Goal: Task Accomplishment & Management: Manage account settings

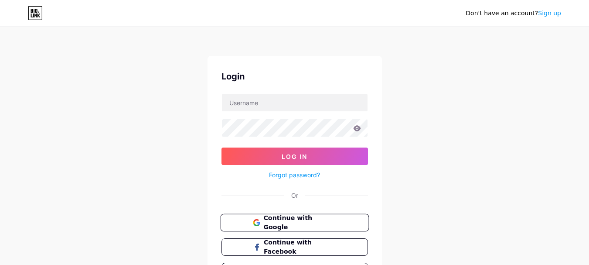
click at [330, 222] on span "Continue with Google" at bounding box center [299, 222] width 73 height 19
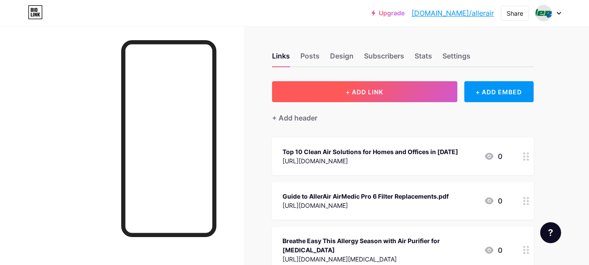
click at [380, 92] on span "+ ADD LINK" at bounding box center [364, 91] width 37 height 7
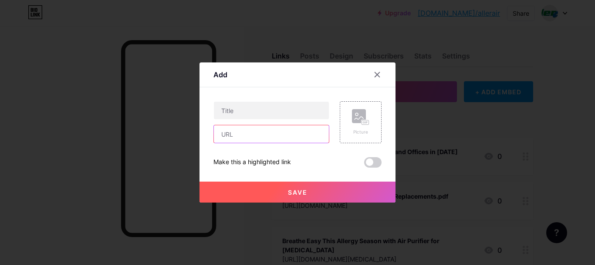
click at [239, 138] on input "text" at bounding box center [271, 133] width 115 height 17
paste input "https://medium.com/@allerair/ensuring-healthy-spaces-nail-salon-air-purificatio…"
type input "https://medium.com/@allerair/ensuring-healthy-spaces-nail-salon-air-purificatio…"
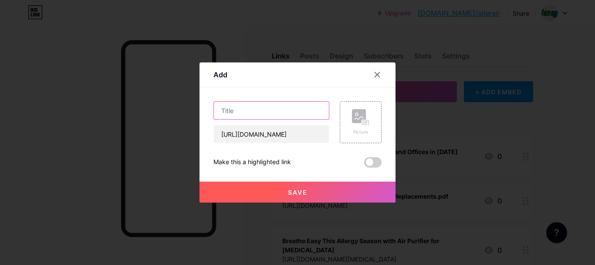
click at [290, 107] on input "text" at bounding box center [271, 110] width 115 height 17
paste input "Ensuring Healthy Spaces: Nail Salon Air Purification Essentials"
type input "Ensuring Healthy Spaces: Nail Salon Air Purification Essentials"
click at [261, 196] on button "Save" at bounding box center [298, 191] width 196 height 21
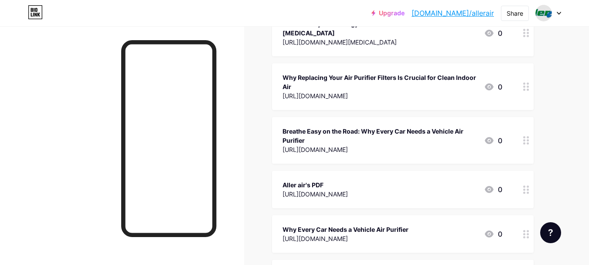
scroll to position [218, 0]
